Goal: Task Accomplishment & Management: Use online tool/utility

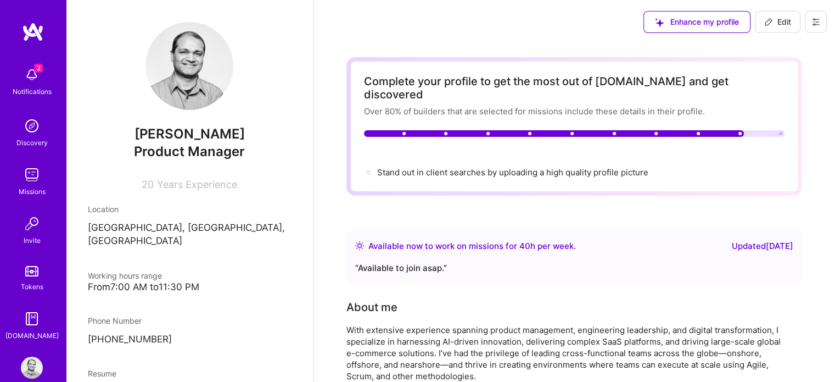
drag, startPoint x: 0, startPoint y: 0, endPoint x: 25, endPoint y: 174, distance: 175.4
click at [25, 174] on img at bounding box center [32, 175] width 22 height 22
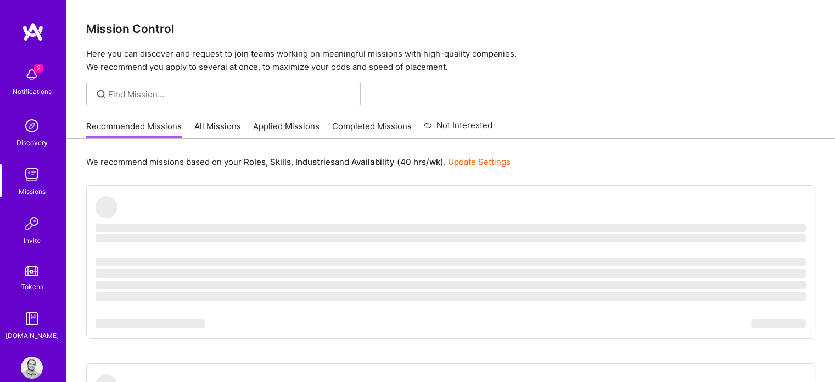
click at [29, 72] on img at bounding box center [32, 75] width 22 height 22
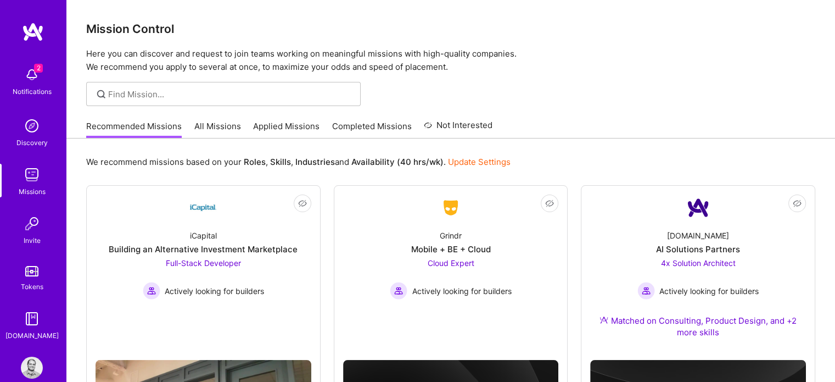
click at [25, 171] on img at bounding box center [32, 175] width 22 height 22
click at [217, 127] on link "All Missions" at bounding box center [217, 129] width 47 height 18
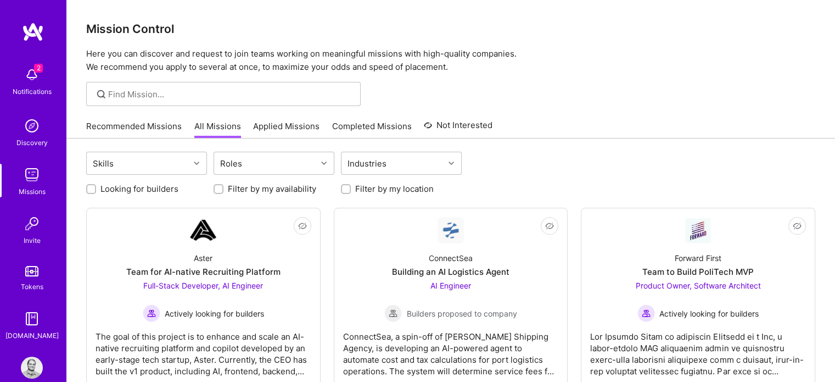
click at [88, 188] on input "Looking for builders" at bounding box center [92, 190] width 8 height 8
checkbox input "true"
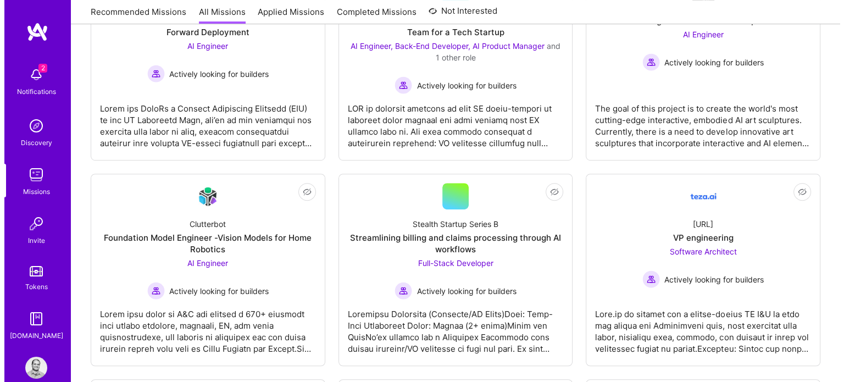
scroll to position [639, 0]
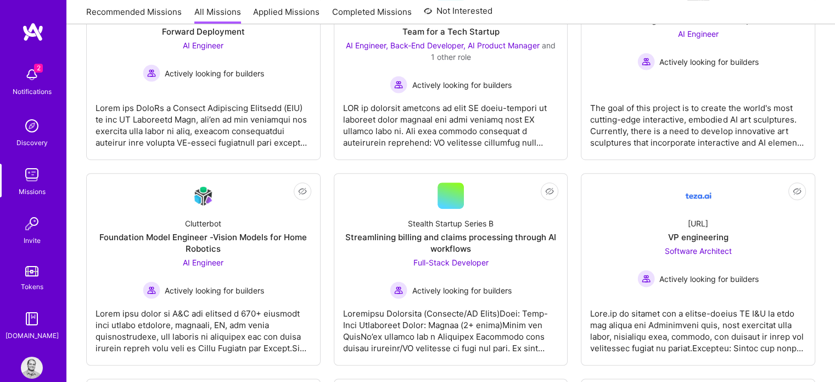
click at [34, 94] on div "Notifications" at bounding box center [32, 92] width 39 height 12
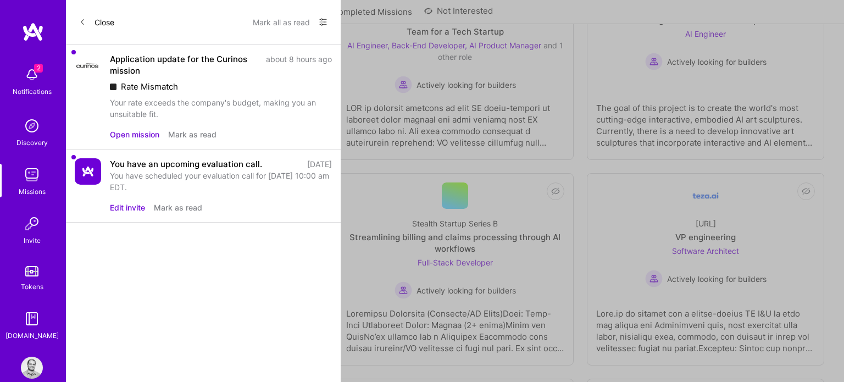
click at [144, 161] on div "You have an upcoming evaluation call." at bounding box center [186, 164] width 152 height 12
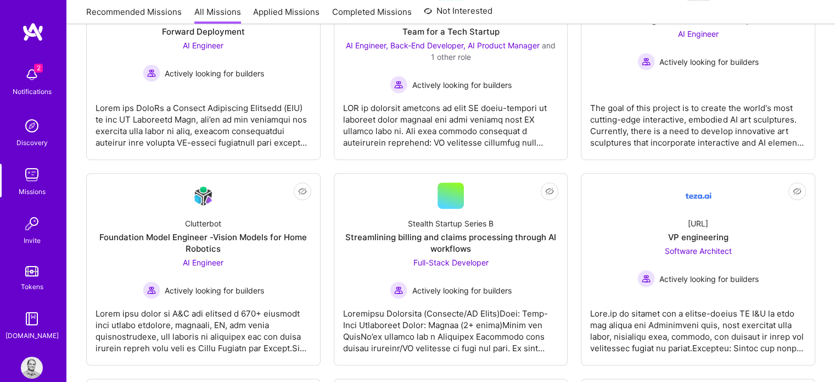
click at [36, 82] on div "2 Notifications Discovery Missions Invite Tokens [DOMAIN_NAME]" at bounding box center [33, 202] width 66 height 280
click at [26, 76] on img at bounding box center [32, 75] width 22 height 22
